Goal: Information Seeking & Learning: Learn about a topic

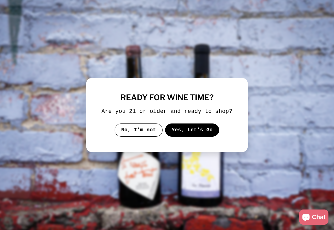
click at [190, 133] on button "Yes, Let's Go" at bounding box center [192, 129] width 54 height 13
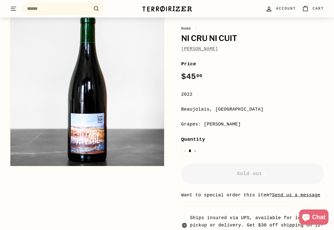
scroll to position [58, 0]
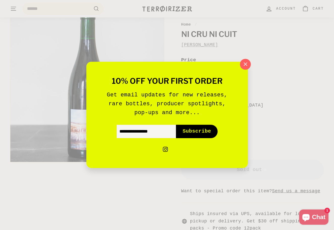
click at [247, 63] on icon "button" at bounding box center [245, 64] width 8 height 8
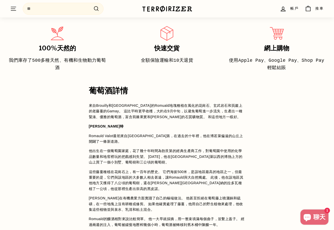
scroll to position [306, 0]
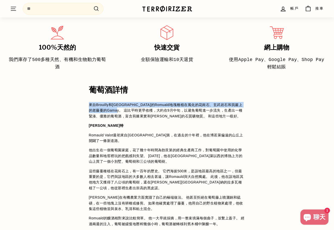
drag, startPoint x: 90, startPoint y: 93, endPoint x: 108, endPoint y: 98, distance: 18.4
click at [108, 102] on p "來自Brouilly和[GEOGRAPHIC_DATA]的[PERSON_NAME]地塊種植在風化的花崗石、玄武岩石和頁巖上的老藤蔓的Gamay。 這比平時更…" at bounding box center [167, 110] width 157 height 17
copy p "來自Brouilly和Côte de Brouilly的Romuald地塊種植在風化的花崗石、玄武岩石和頁巖上的老藤蔓的Gamay"
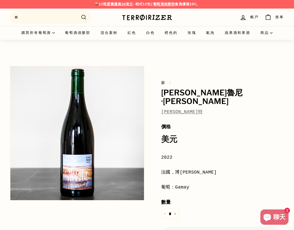
scroll to position [0, 0]
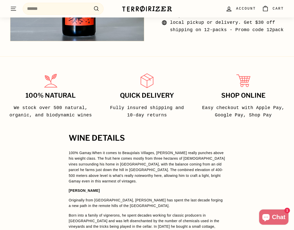
scroll to position [266, 0]
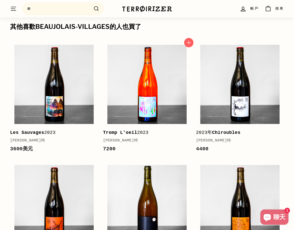
scroll to position [587, 0]
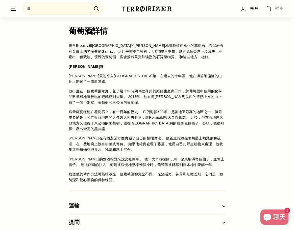
scroll to position [352, 0]
